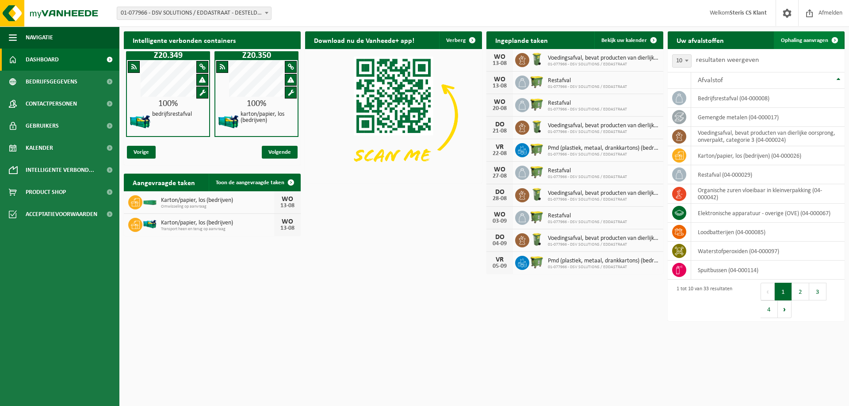
click at [803, 41] on span "Ophaling aanvragen" at bounding box center [804, 41] width 47 height 6
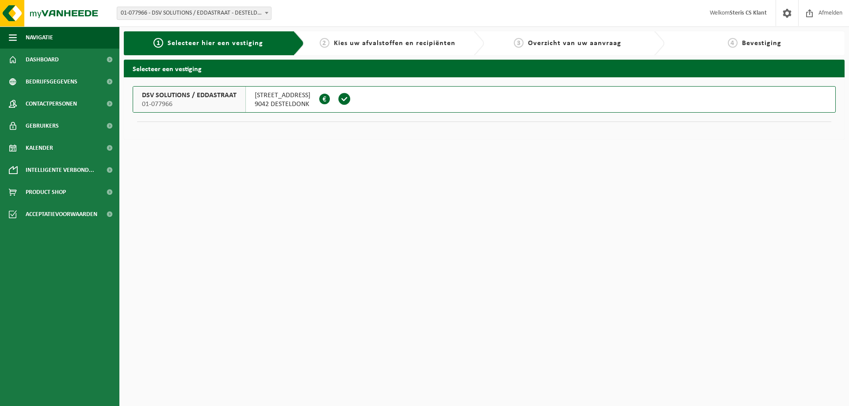
click at [340, 97] on span at bounding box center [344, 98] width 13 height 13
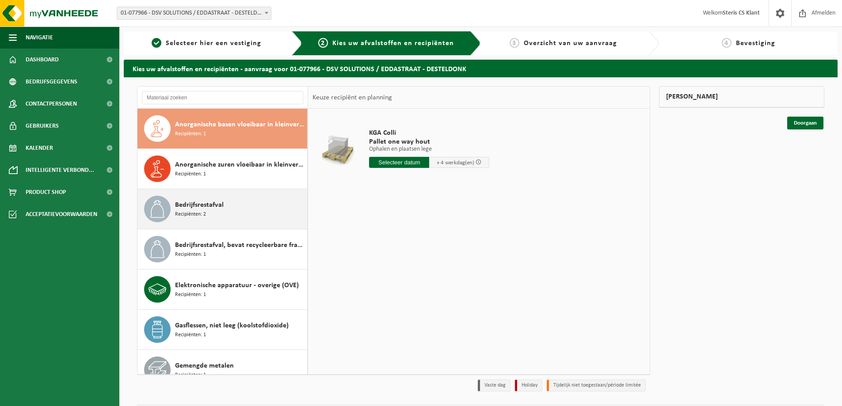
click at [230, 202] on div "Bedrijfsrestafval Recipiënten: 2" at bounding box center [240, 209] width 130 height 27
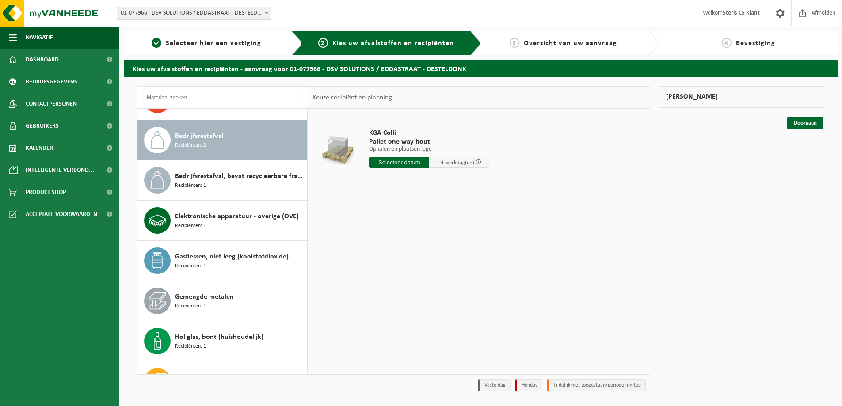
scroll to position [80, 0]
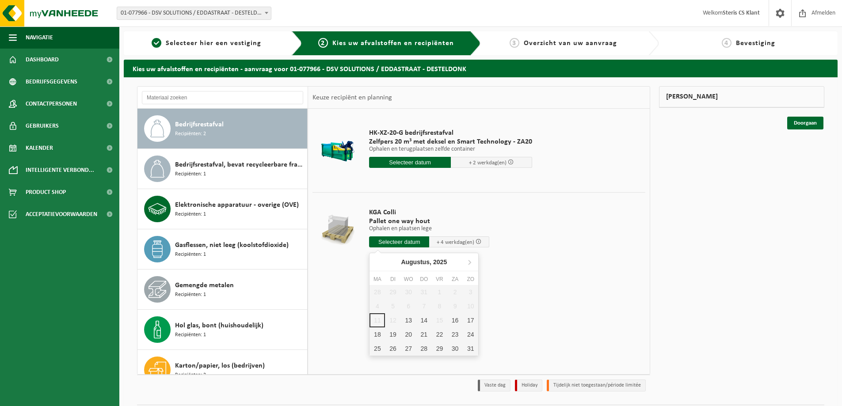
click at [408, 243] on input "text" at bounding box center [399, 241] width 60 height 11
click at [412, 314] on div "13" at bounding box center [408, 320] width 15 height 14
type input "Van 2025-08-13"
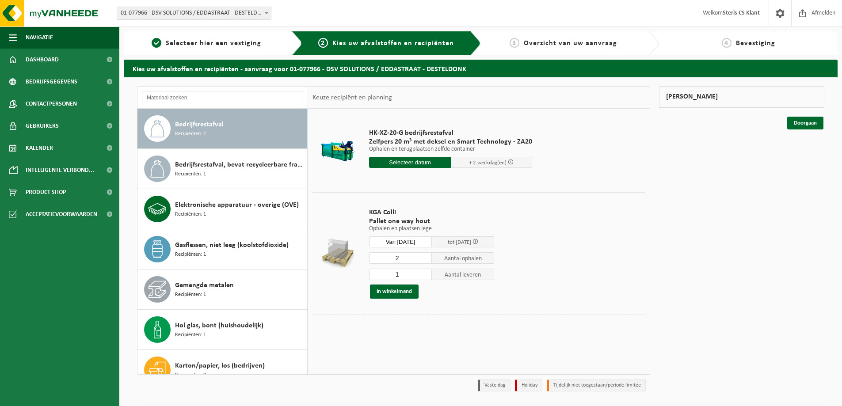
click at [423, 255] on input "2" at bounding box center [400, 257] width 63 height 11
click at [423, 255] on input "3" at bounding box center [400, 257] width 63 height 11
click at [423, 263] on input "3" at bounding box center [400, 257] width 63 height 11
type input "2"
click at [426, 261] on input "2" at bounding box center [400, 257] width 63 height 11
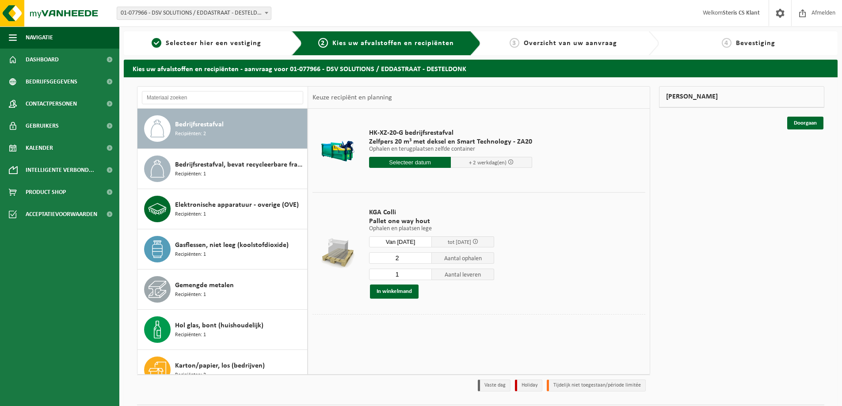
click at [409, 272] on input "1" at bounding box center [400, 274] width 63 height 11
type input "0"
click at [384, 296] on button "In winkelmand" at bounding box center [394, 292] width 49 height 14
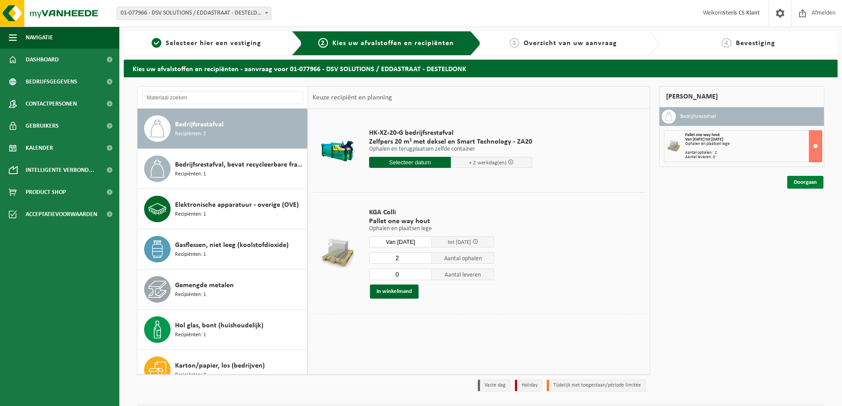
click at [797, 181] on link "Doorgaan" at bounding box center [805, 182] width 36 height 13
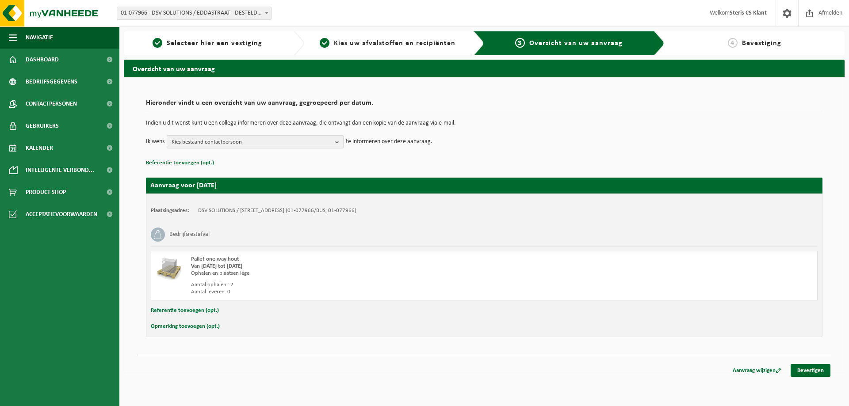
click at [250, 141] on span "Kies bestaand contactpersoon" at bounding box center [252, 142] width 160 height 13
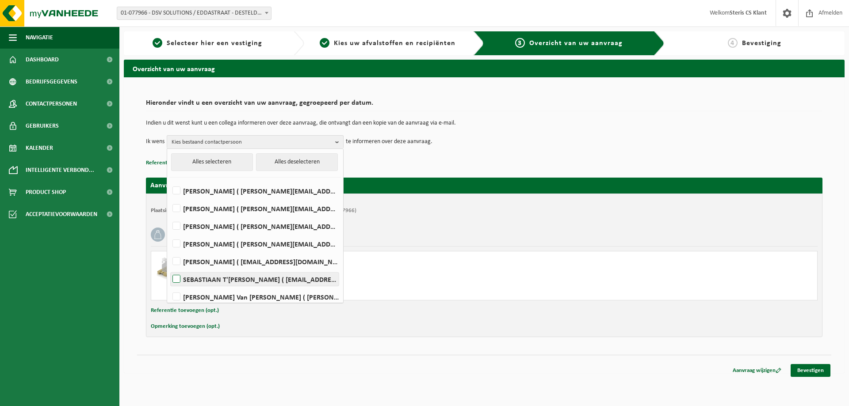
click at [271, 278] on label "SEBASTIAAN T'KINDT ( sebastiaan.t.kindt@dsv.com )" at bounding box center [255, 279] width 168 height 13
click at [169, 268] on input "SEBASTIAAN T'KINDT ( sebastiaan.t.kindt@dsv.com )" at bounding box center [169, 268] width 0 height 0
checkbox input "true"
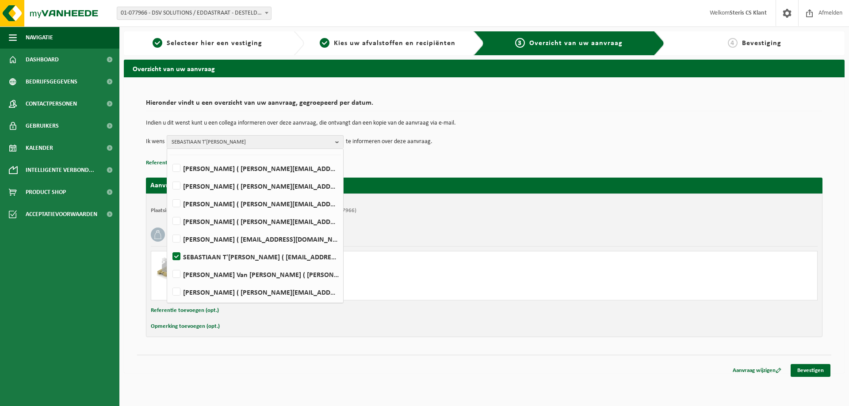
click at [502, 285] on div "Aantal ophalen : 2" at bounding box center [355, 285] width 328 height 7
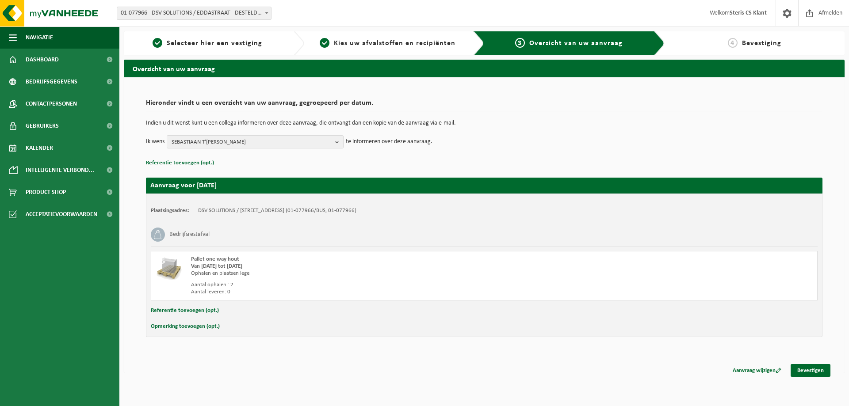
click at [192, 309] on button "Referentie toevoegen (opt.)" at bounding box center [185, 310] width 68 height 11
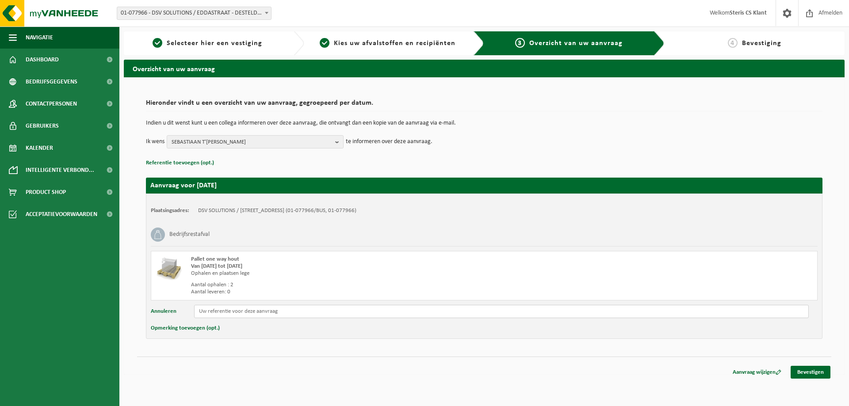
click at [504, 307] on input "text" at bounding box center [501, 311] width 614 height 13
paste input "SCRP MOVE VEOLIA"
type input "SCRP MOVE VEOLIA"
click at [214, 327] on button "Opmerking toevoegen (opt.)" at bounding box center [185, 328] width 69 height 11
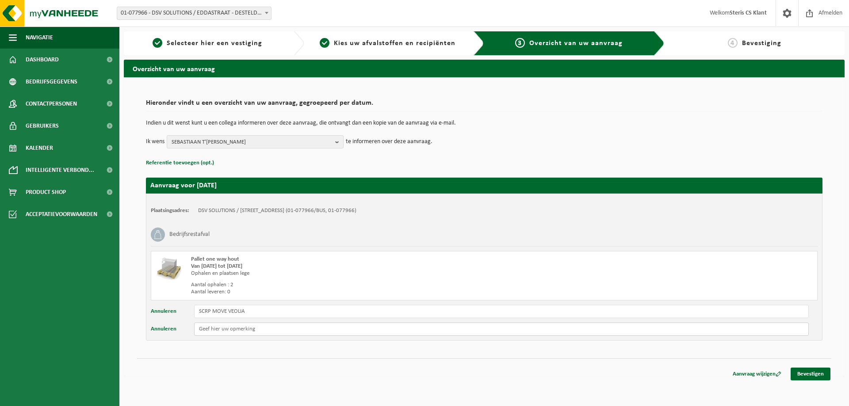
click at [236, 332] on input "text" at bounding box center [501, 329] width 614 height 13
type input "Scrap move Intuitive"
click at [818, 374] on link "Bevestigen" at bounding box center [810, 374] width 40 height 13
